Goal: Task Accomplishment & Management: Manage account settings

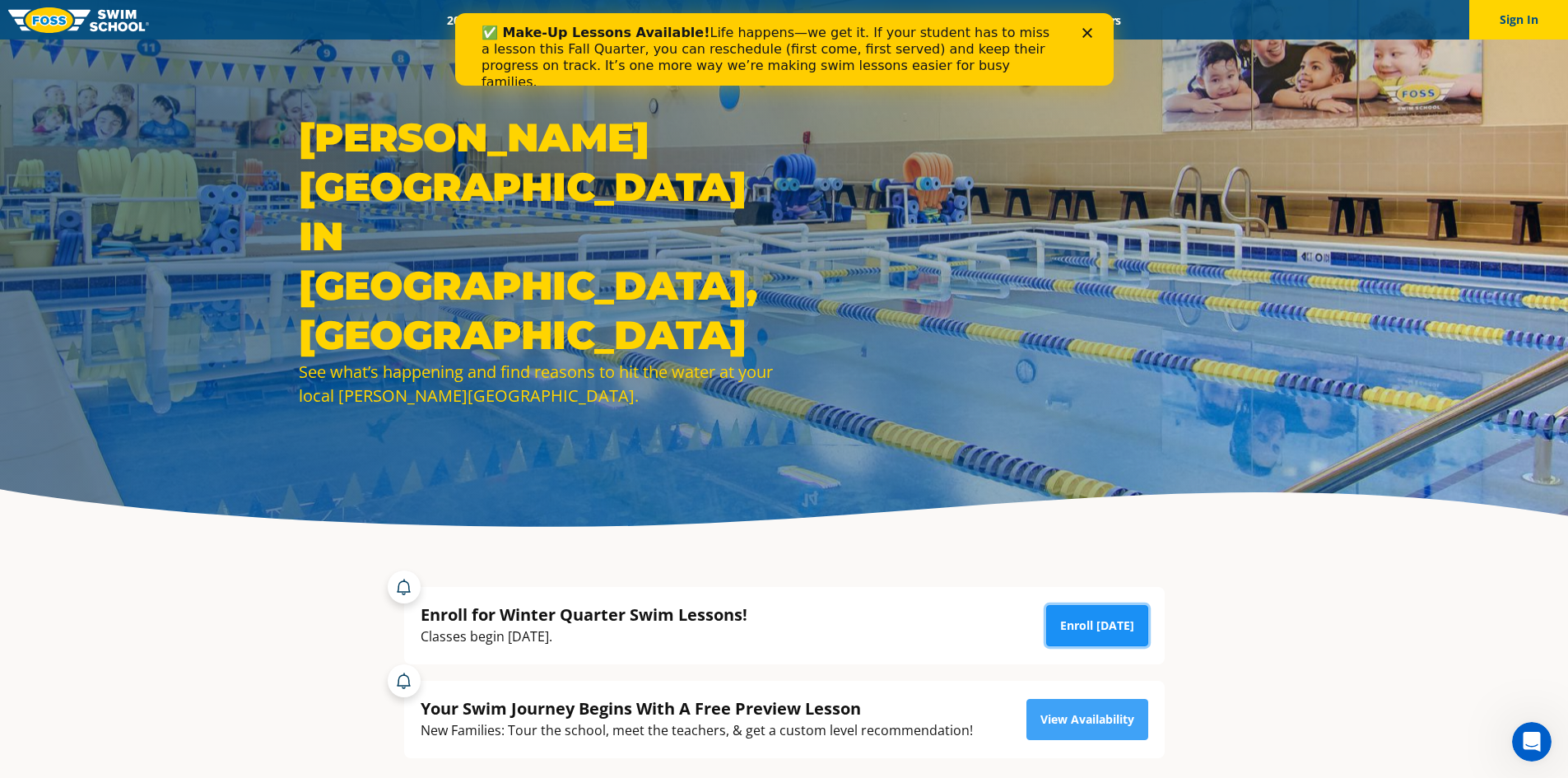
click at [1125, 621] on link "Enroll Today" at bounding box center [1097, 625] width 102 height 41
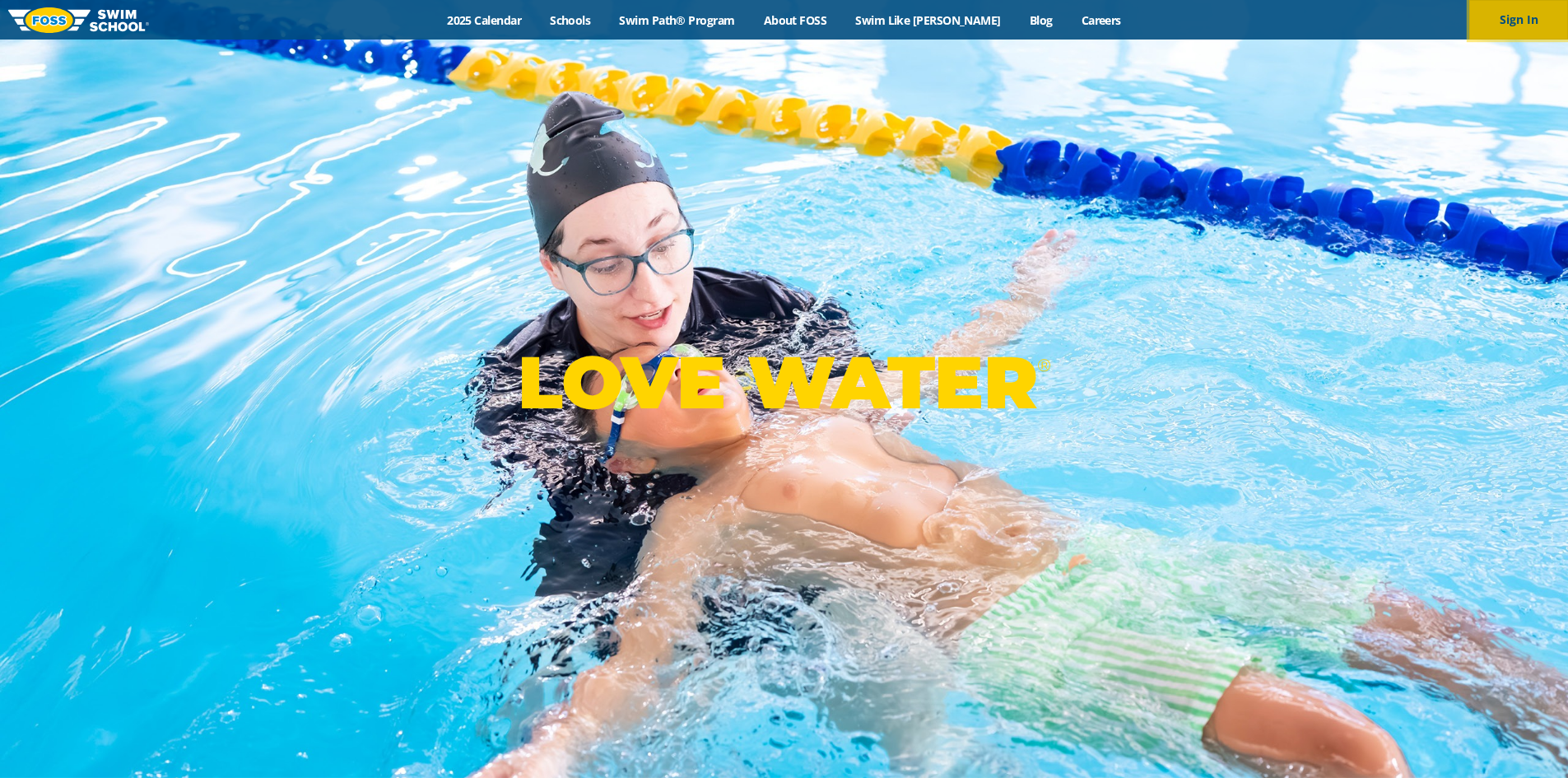
click at [1501, 9] on button "Sign In" at bounding box center [1519, 20] width 99 height 40
